Goal: Task Accomplishment & Management: Complete application form

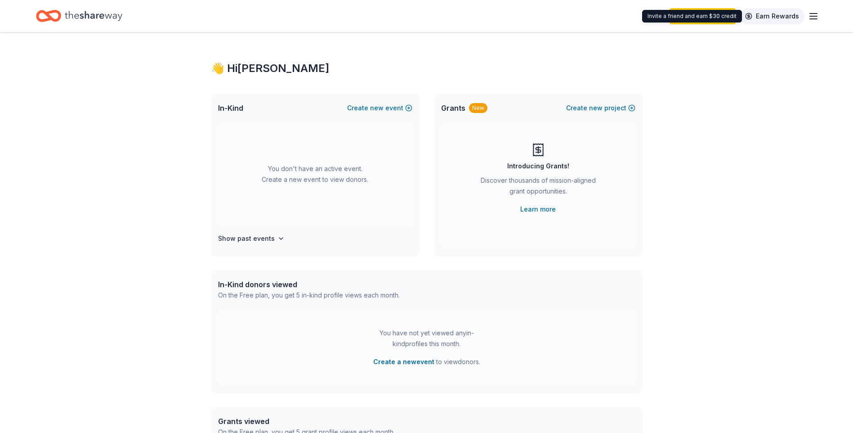
drag, startPoint x: 788, startPoint y: 2, endPoint x: 787, endPoint y: 10, distance: 8.6
click at [788, 5] on div "Start free trial Earn Rewards" at bounding box center [426, 16] width 853 height 32
click at [58, 19] on icon "Home" at bounding box center [48, 15] width 25 height 21
click at [57, 18] on icon "Home" at bounding box center [48, 15] width 25 height 21
click at [402, 108] on button "Create new event" at bounding box center [379, 108] width 65 height 11
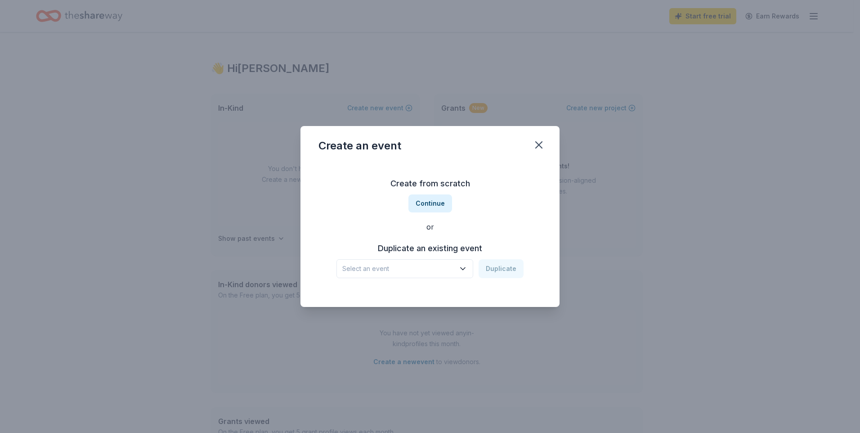
click at [437, 194] on div "Create from scratch Continue or Duplicate an existing event Select an event Dup…" at bounding box center [429, 227] width 223 height 130
click at [440, 201] on button "Continue" at bounding box center [430, 203] width 44 height 18
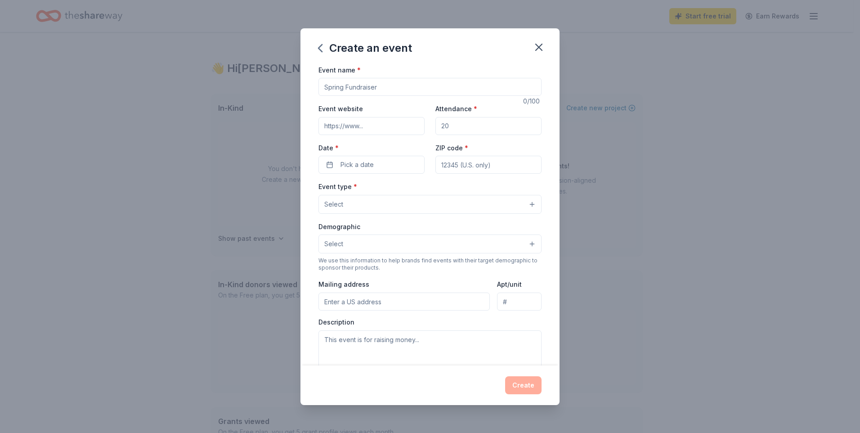
click at [359, 88] on input "Event name *" at bounding box center [429, 87] width 223 height 18
type input "Family Involvement Day"
click at [375, 129] on input "Event website" at bounding box center [371, 126] width 106 height 18
drag, startPoint x: 368, startPoint y: 147, endPoint x: 368, endPoint y: 155, distance: 7.7
click at [368, 155] on div "Date * Pick a date" at bounding box center [371, 158] width 106 height 32
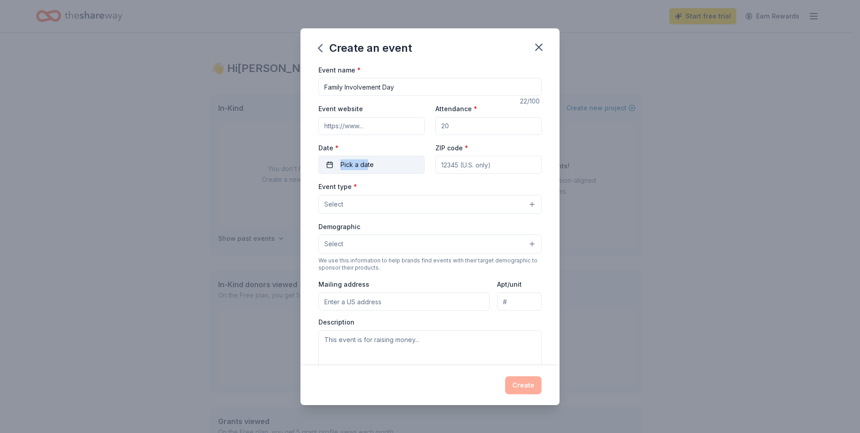
drag, startPoint x: 368, startPoint y: 155, endPoint x: 366, endPoint y: 160, distance: 5.0
click at [366, 160] on span "Pick a date" at bounding box center [356, 164] width 33 height 11
click at [413, 187] on button "Go to next month" at bounding box center [418, 188] width 13 height 13
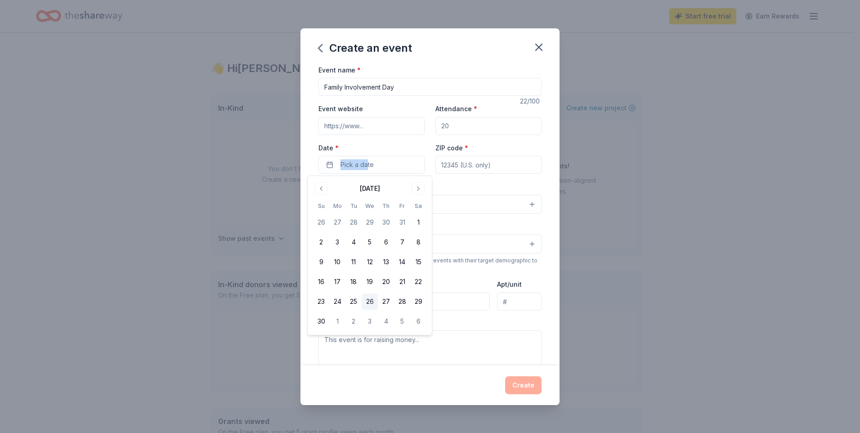
click at [368, 301] on button "26" at bounding box center [369, 301] width 16 height 16
click at [488, 148] on div "Event website Attendance * Date * 11/26/2025 ZIP code *" at bounding box center [429, 138] width 223 height 71
click at [492, 162] on input "ZIP code *" at bounding box center [488, 165] width 106 height 18
type input "90019"
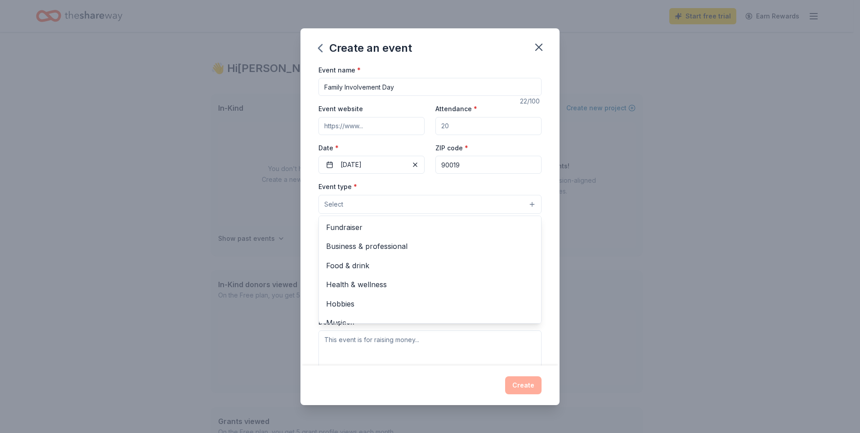
click at [478, 206] on button "Select" at bounding box center [429, 204] width 223 height 19
click at [457, 231] on span "Fundraiser" at bounding box center [430, 227] width 208 height 12
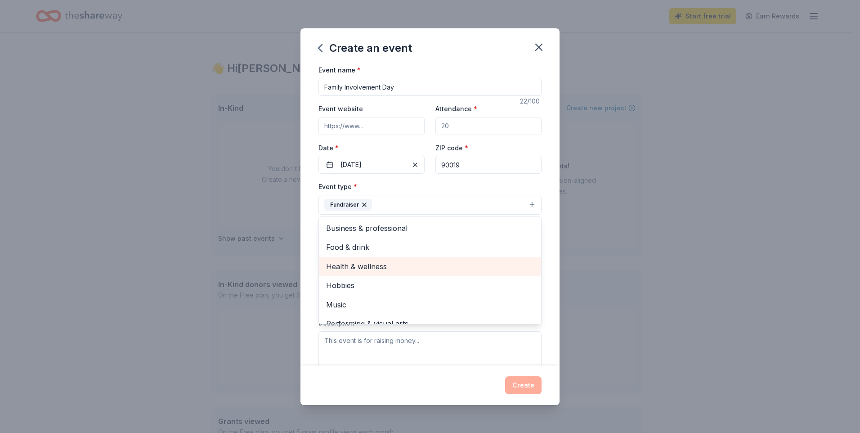
scroll to position [11, 0]
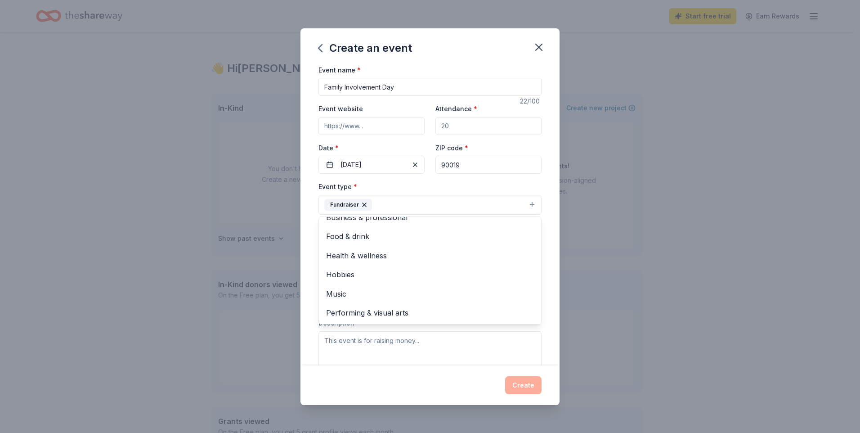
click at [393, 187] on div "Event type * Fundraiser Business & professional Food & drink Health & wellness …" at bounding box center [429, 198] width 223 height 34
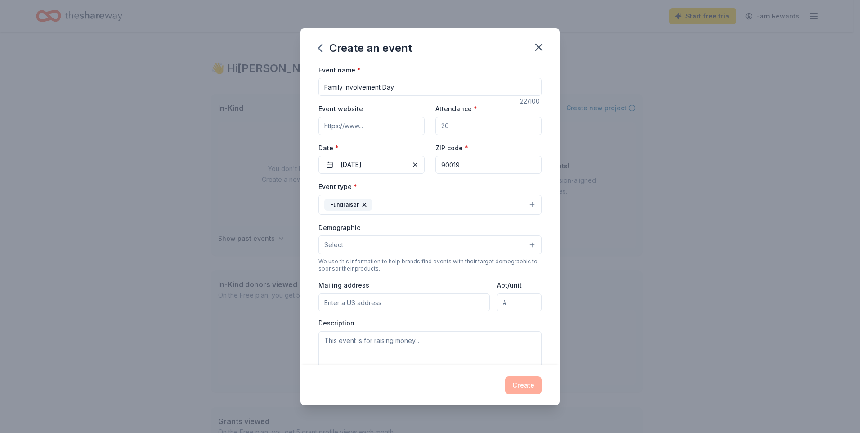
click at [380, 250] on button "Select" at bounding box center [429, 244] width 223 height 19
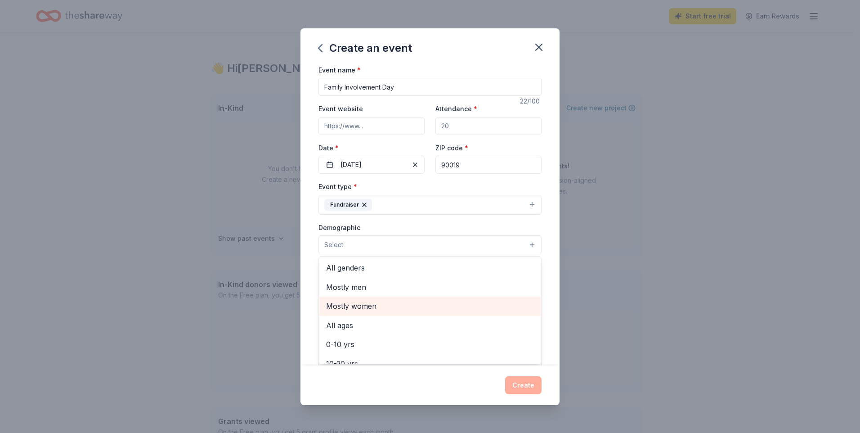
scroll to position [144, 0]
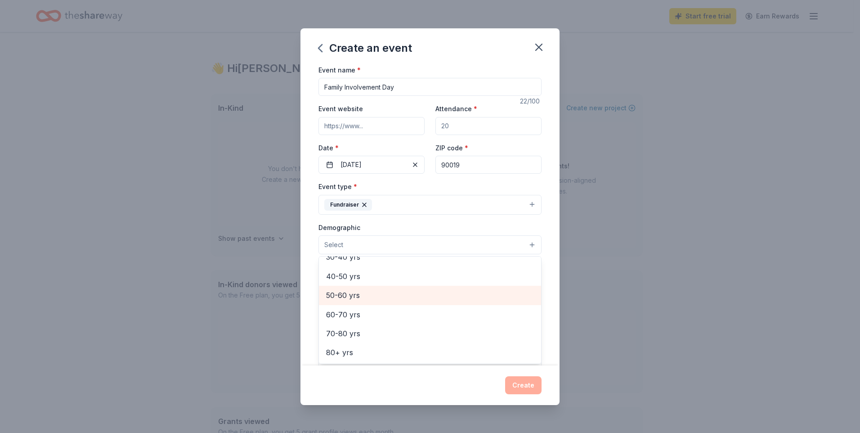
click at [400, 286] on div "50-60 yrs" at bounding box center [430, 294] width 222 height 19
click at [358, 242] on icon "button" at bounding box center [361, 244] width 7 height 7
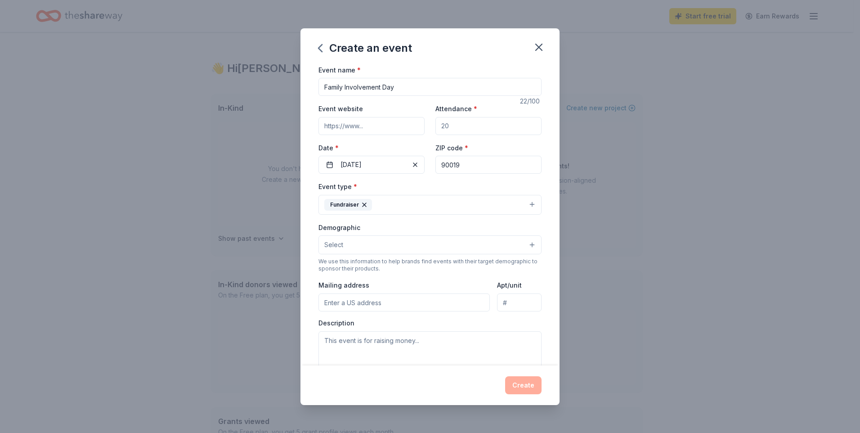
click at [372, 247] on button "Select" at bounding box center [429, 244] width 223 height 19
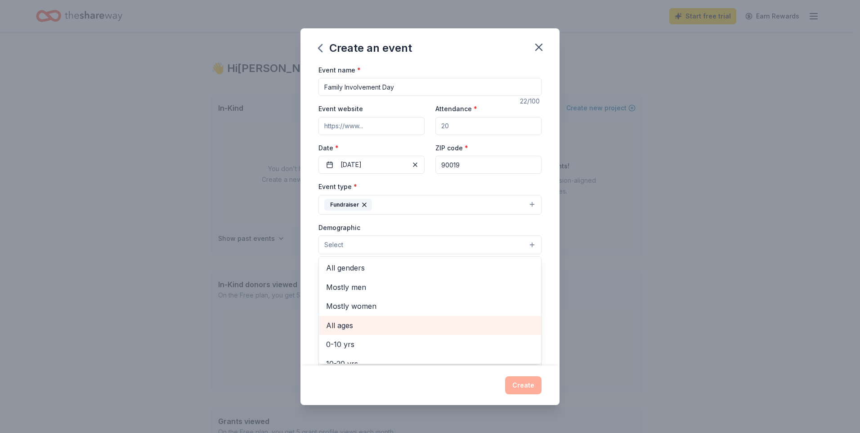
scroll to position [144, 0]
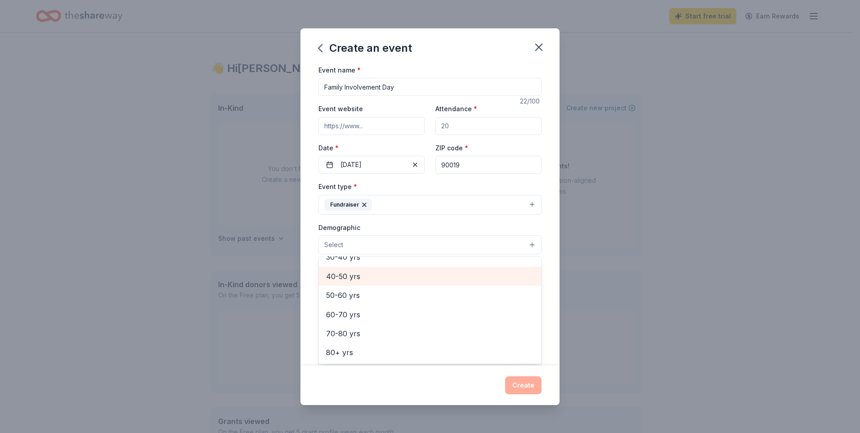
click at [361, 279] on span "40-50 yrs" at bounding box center [430, 276] width 208 height 12
click at [373, 215] on div "Event type * Fundraiser Demographic 40-50 yrs All genders Mostly men Mostly wom…" at bounding box center [429, 276] width 223 height 191
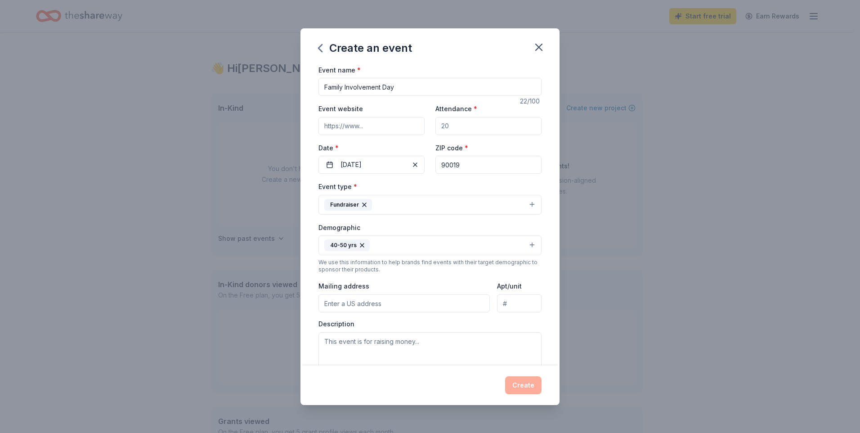
scroll to position [130, 0]
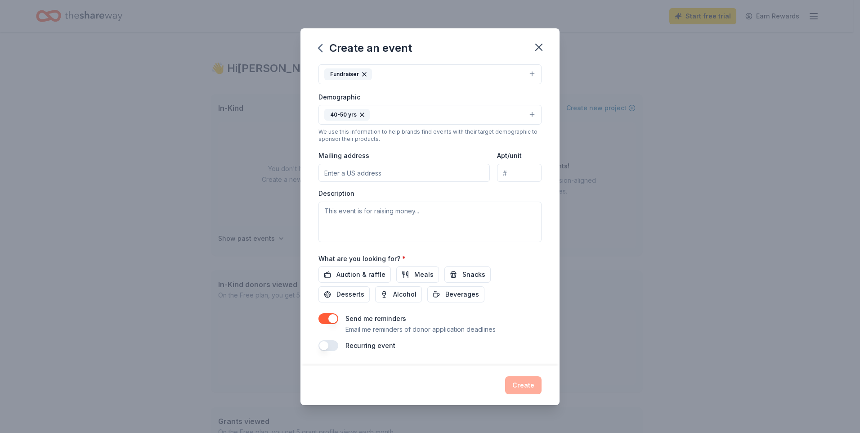
click at [324, 314] on button "button" at bounding box center [328, 318] width 20 height 11
click at [336, 273] on span "Auction & raffle" at bounding box center [360, 274] width 49 height 11
click at [401, 274] on button "Meals" at bounding box center [417, 274] width 43 height 16
drag, startPoint x: 457, startPoint y: 268, endPoint x: 457, endPoint y: 272, distance: 4.9
click at [457, 268] on button "Snacks" at bounding box center [467, 274] width 46 height 16
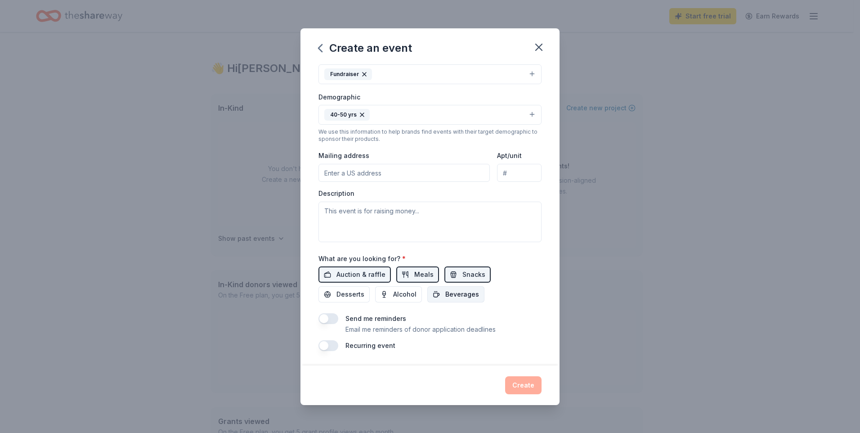
click at [441, 297] on button "Beverages" at bounding box center [455, 294] width 57 height 16
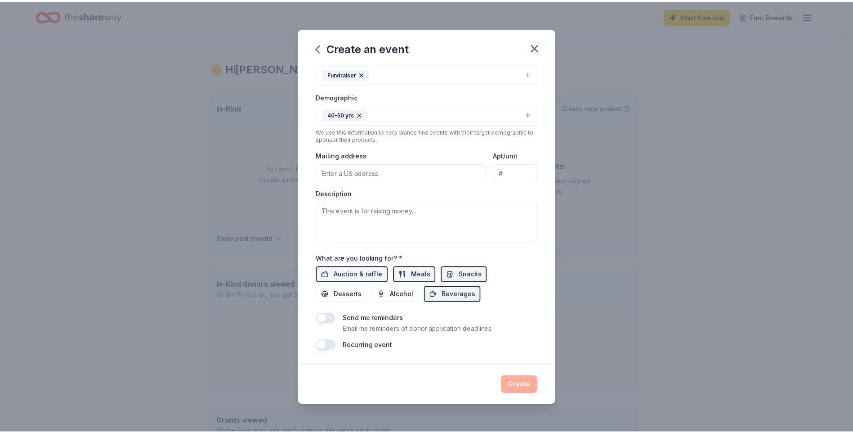
scroll to position [0, 0]
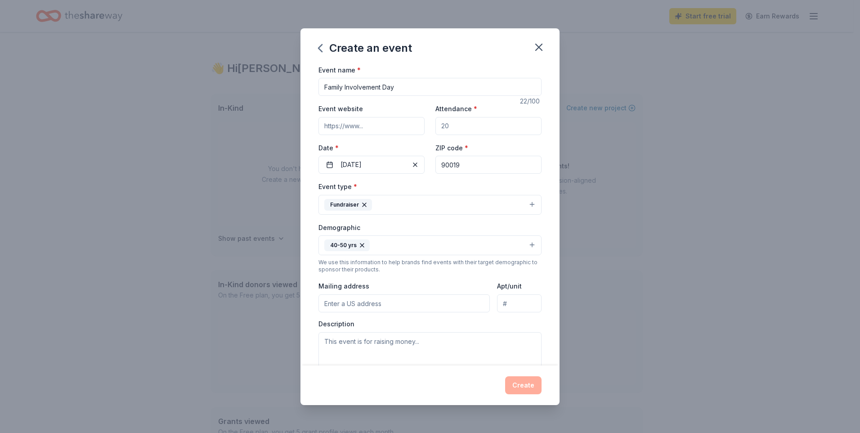
click at [481, 130] on input "Attendance *" at bounding box center [488, 126] width 106 height 18
type input "100"
click at [532, 381] on button "Create" at bounding box center [523, 385] width 36 height 18
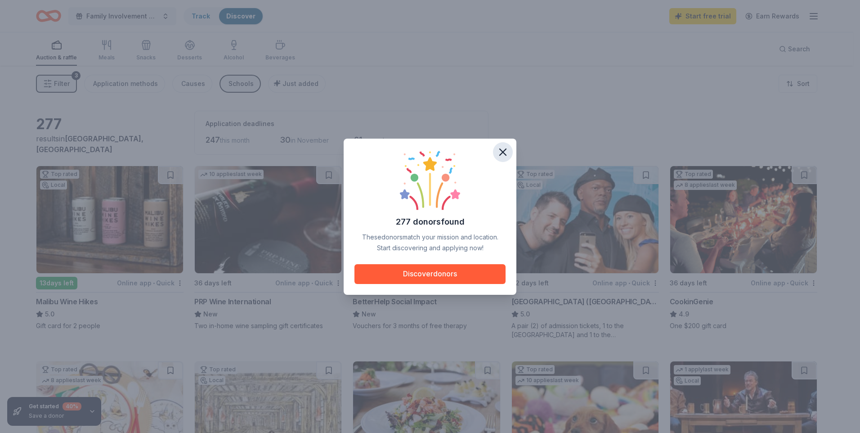
click at [495, 152] on button "button" at bounding box center [503, 152] width 20 height 20
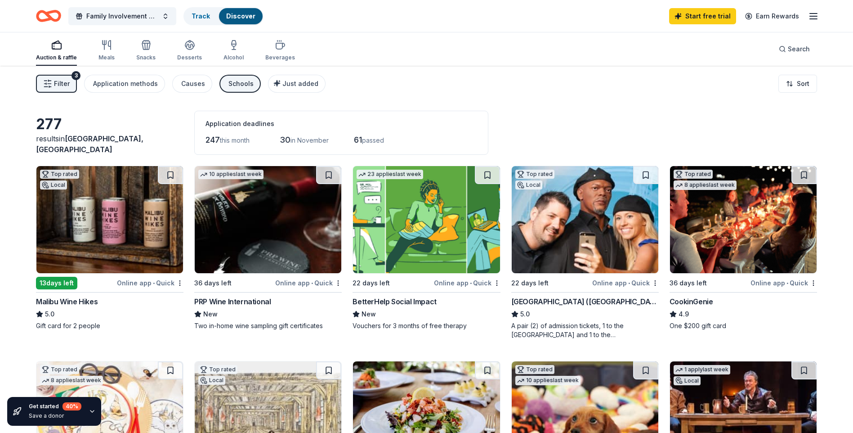
drag, startPoint x: 460, startPoint y: 250, endPoint x: 381, endPoint y: 119, distance: 152.5
click at [381, 119] on div "Application deadlines" at bounding box center [341, 123] width 272 height 11
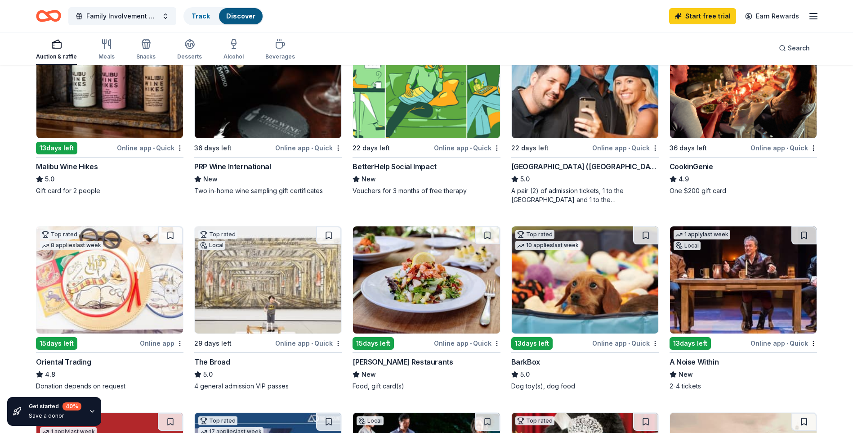
click at [780, 304] on img at bounding box center [743, 279] width 147 height 107
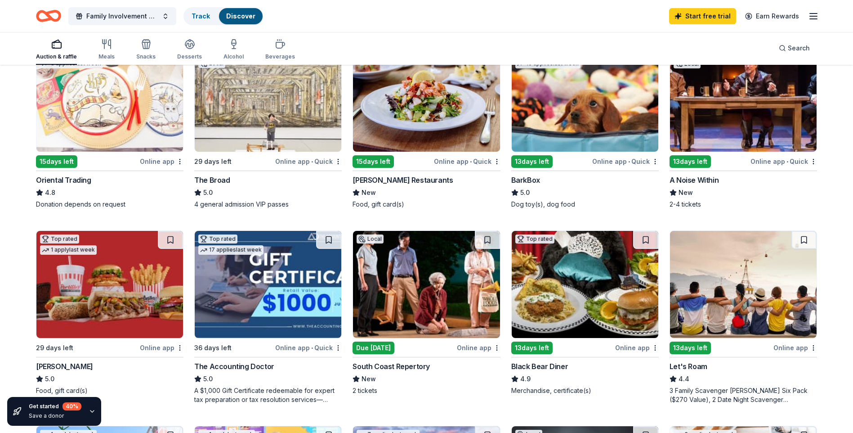
scroll to position [0, 0]
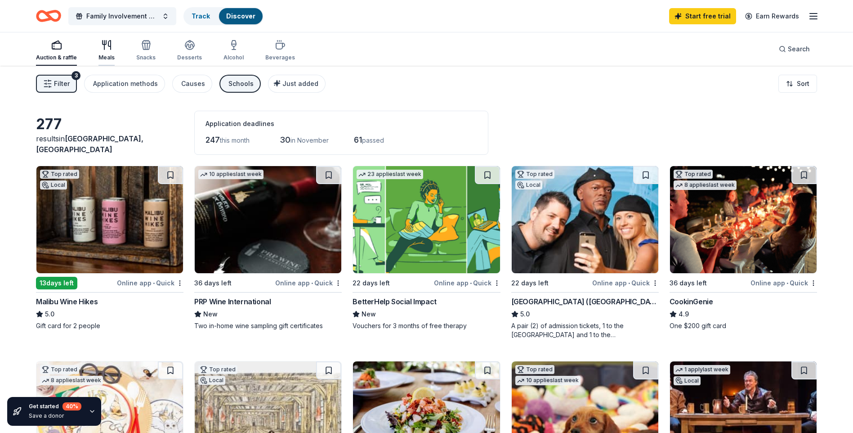
click at [99, 52] on div "Meals" at bounding box center [106, 51] width 16 height 22
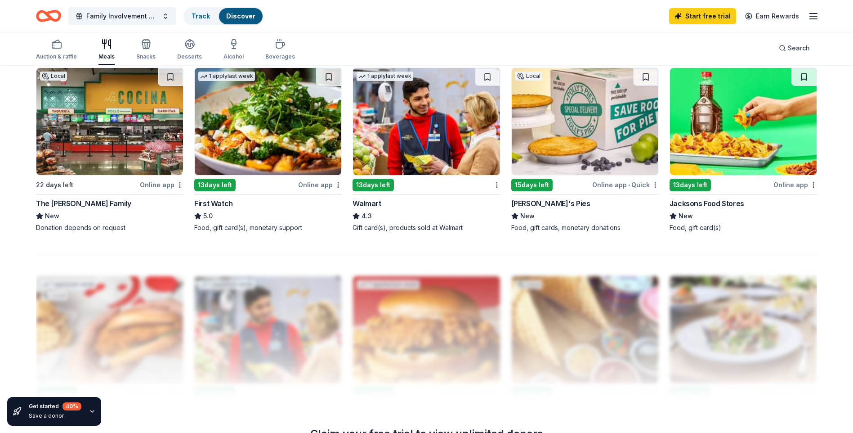
scroll to position [809, 0]
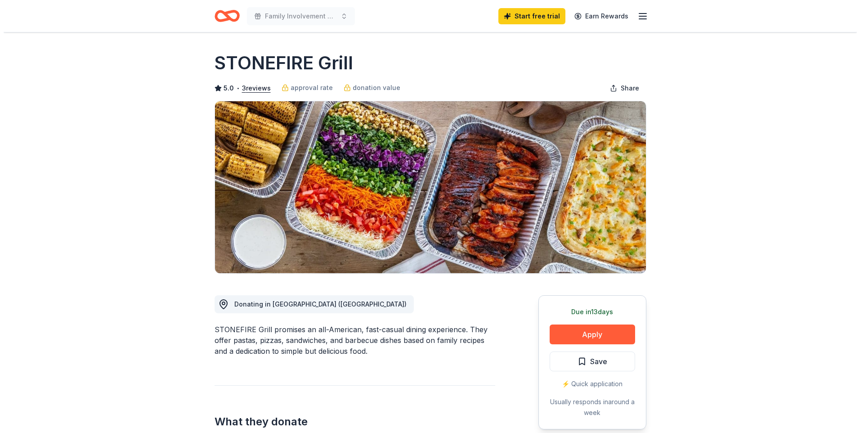
scroll to position [135, 0]
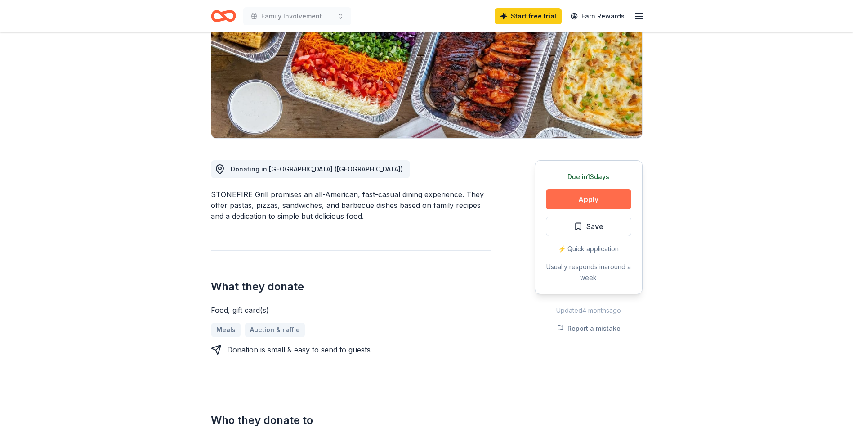
click at [575, 197] on button "Apply" at bounding box center [588, 199] width 85 height 20
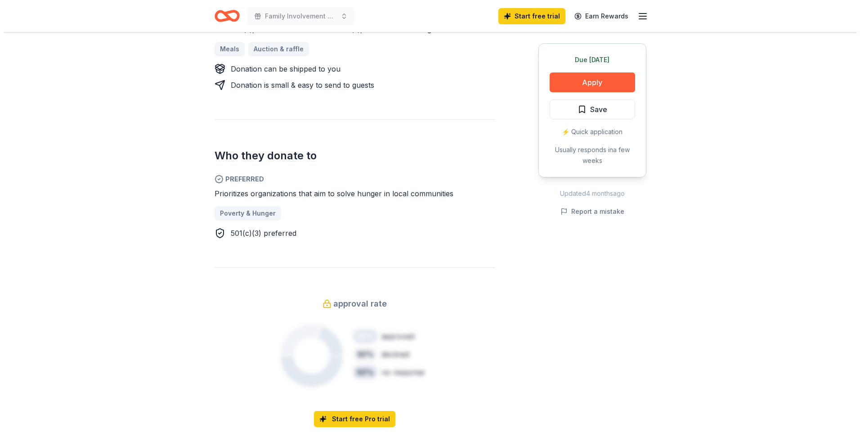
scroll to position [135, 0]
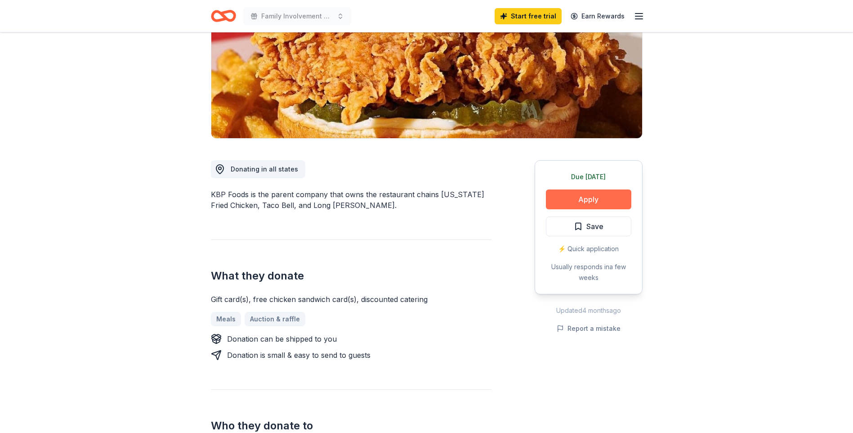
click at [591, 200] on button "Apply" at bounding box center [588, 199] width 85 height 20
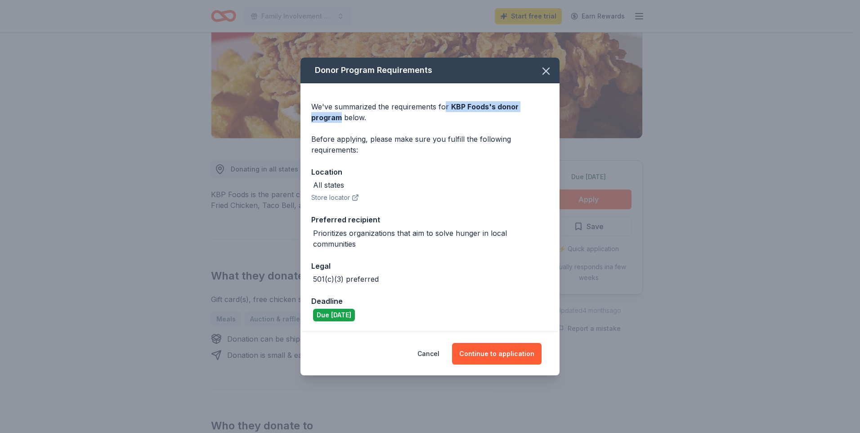
drag, startPoint x: 445, startPoint y: 109, endPoint x: 556, endPoint y: 106, distance: 111.1
click at [556, 106] on div "We've summarized the requirements for KBP Foods 's donor program below. Before …" at bounding box center [429, 207] width 259 height 249
copy div "r KBP Foods 's donor program"
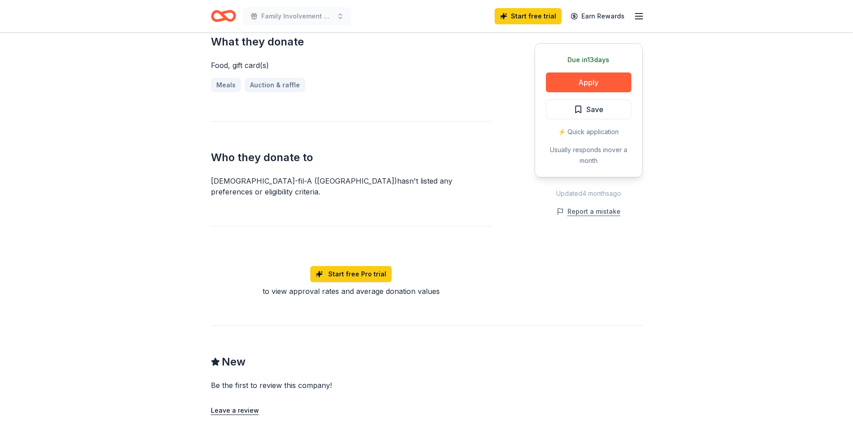
scroll to position [135, 0]
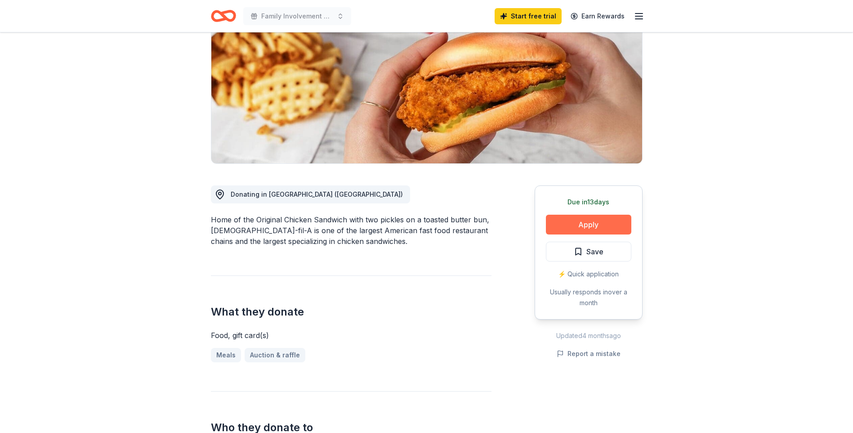
click at [572, 214] on button "Apply" at bounding box center [588, 224] width 85 height 20
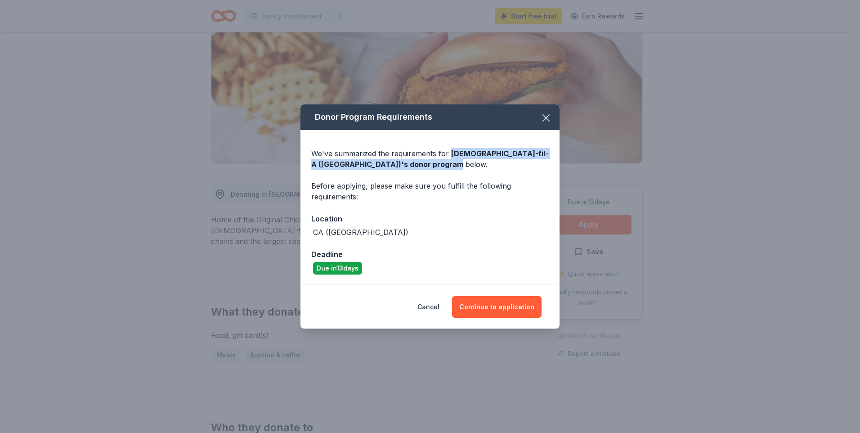
drag, startPoint x: 450, startPoint y: 152, endPoint x: 364, endPoint y: 173, distance: 89.4
click at [364, 173] on div "We've summarized the requirements for [DEMOGRAPHIC_DATA]-fil-A ([GEOGRAPHIC_DAT…" at bounding box center [429, 207] width 259 height 155
drag, startPoint x: 364, startPoint y: 173, endPoint x: 352, endPoint y: 165, distance: 14.0
copy span "[DEMOGRAPHIC_DATA]-fil-A ([GEOGRAPHIC_DATA]) 's donor program"
click at [355, 0] on div "Donor Program Requirements We've summarized the requirements for [DEMOGRAPHIC_D…" at bounding box center [430, 216] width 860 height 433
